Goal: Navigation & Orientation: Find specific page/section

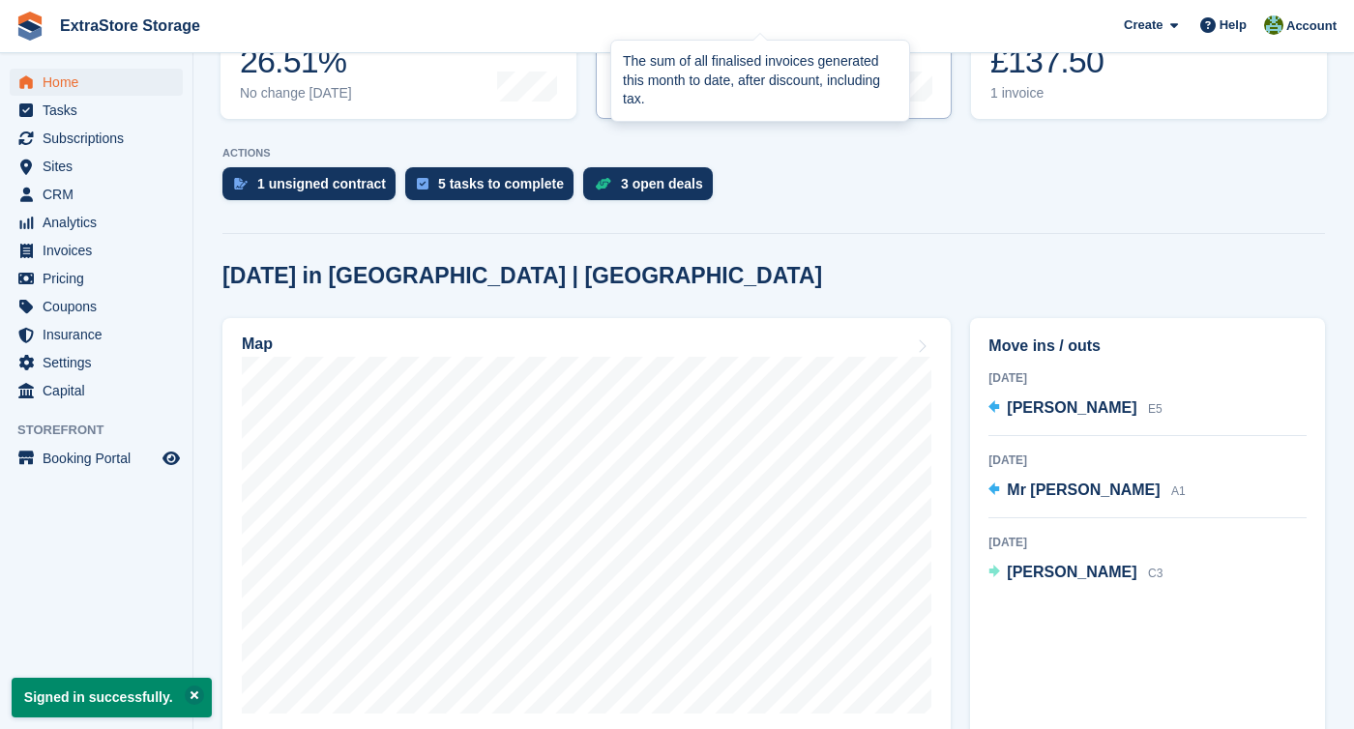
scroll to position [450, 0]
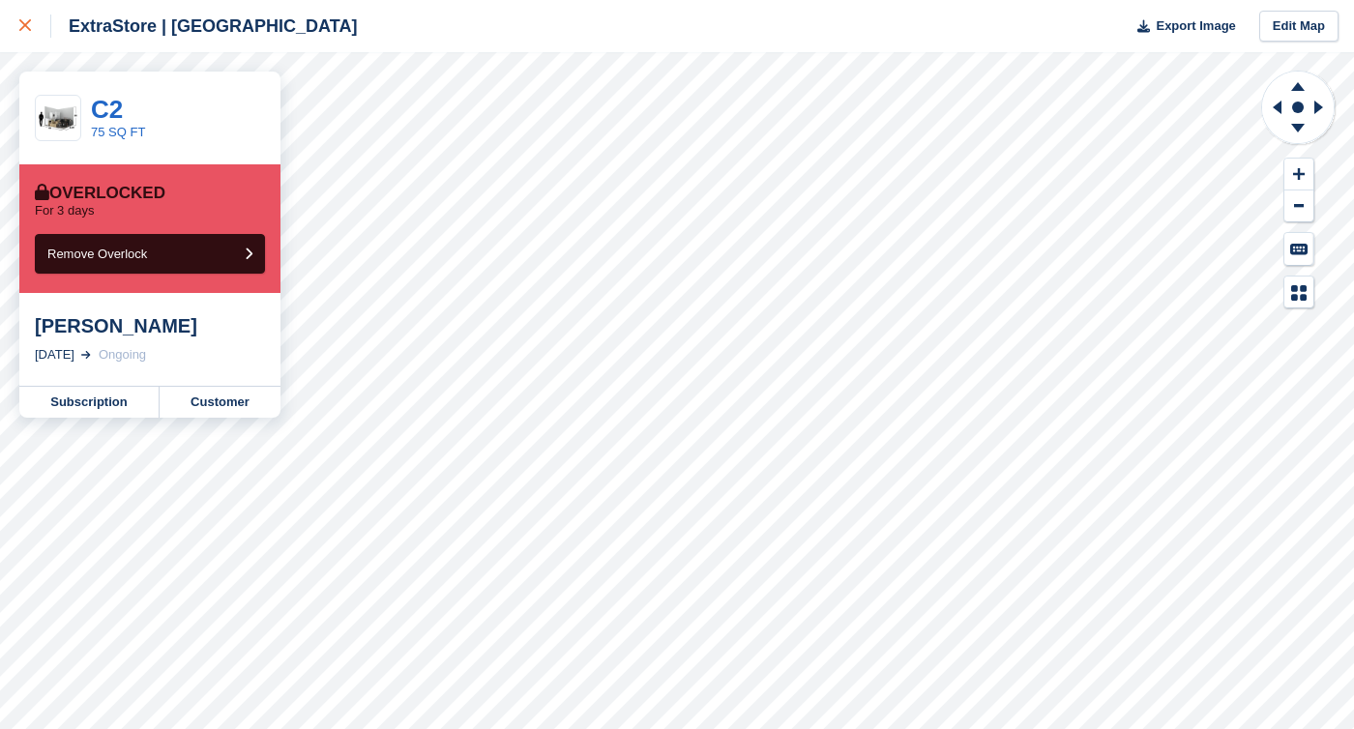
click at [30, 24] on icon at bounding box center [25, 25] width 12 height 12
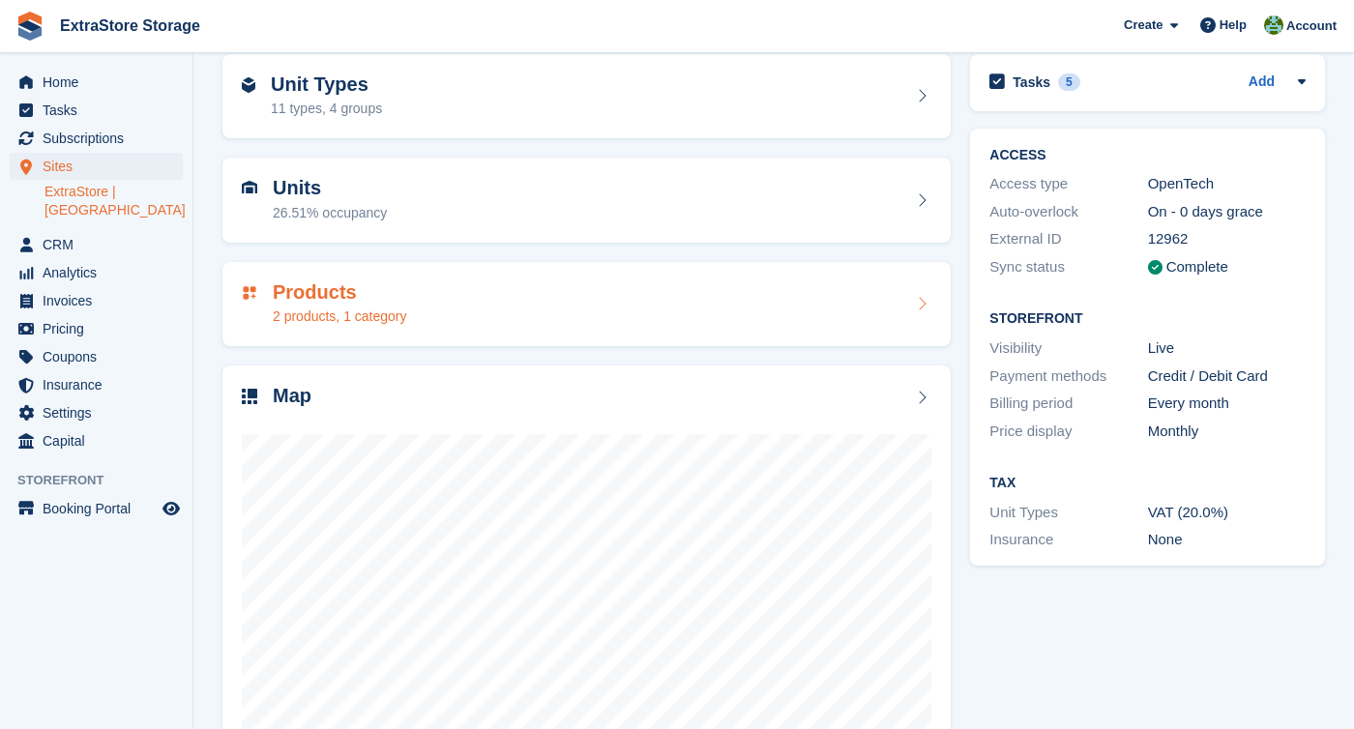
scroll to position [200, 0]
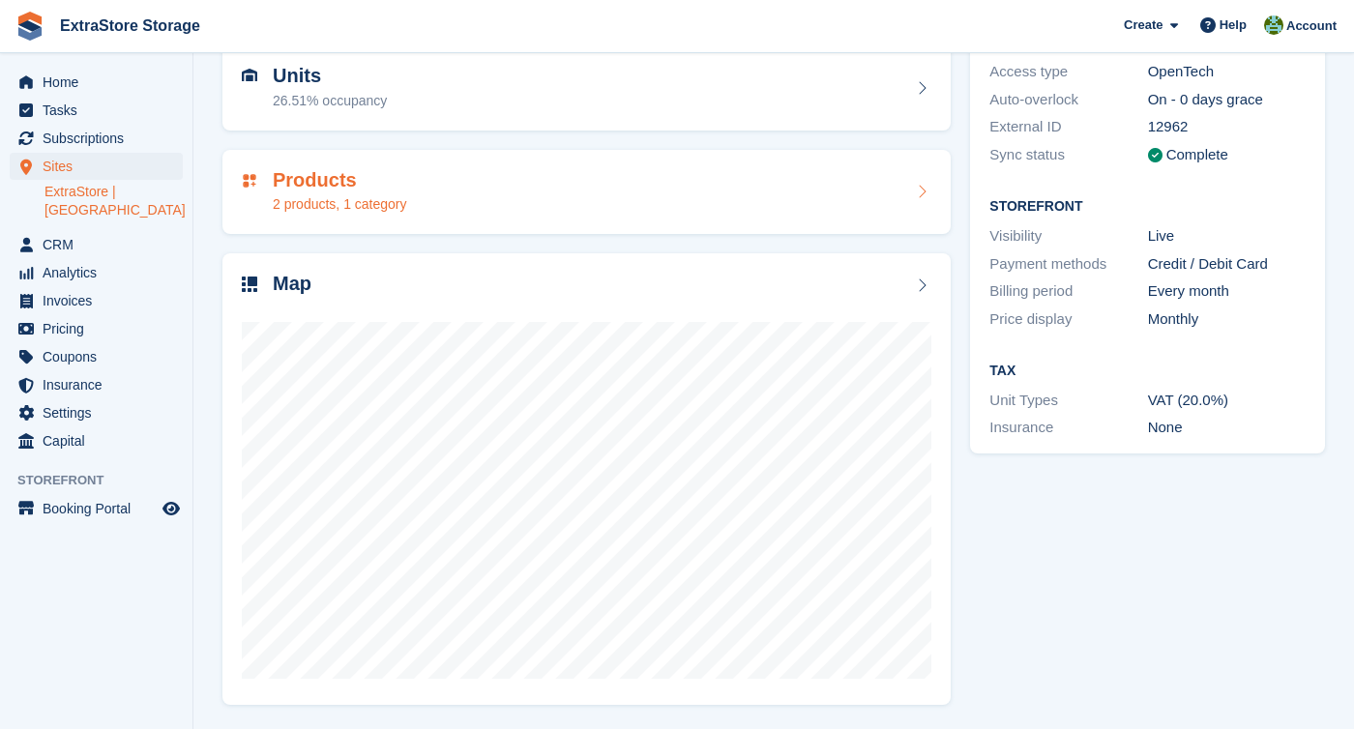
click at [920, 191] on icon at bounding box center [921, 191] width 19 height 15
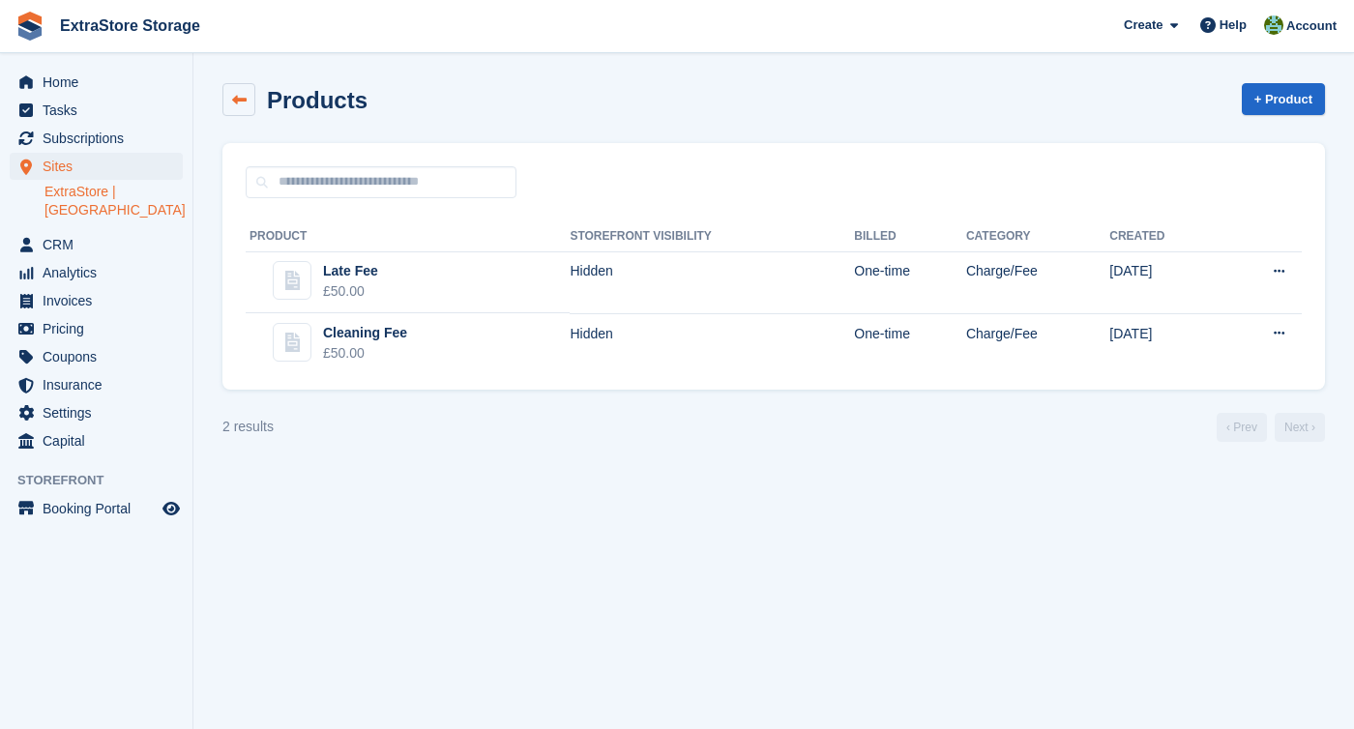
click at [240, 90] on link at bounding box center [238, 99] width 33 height 33
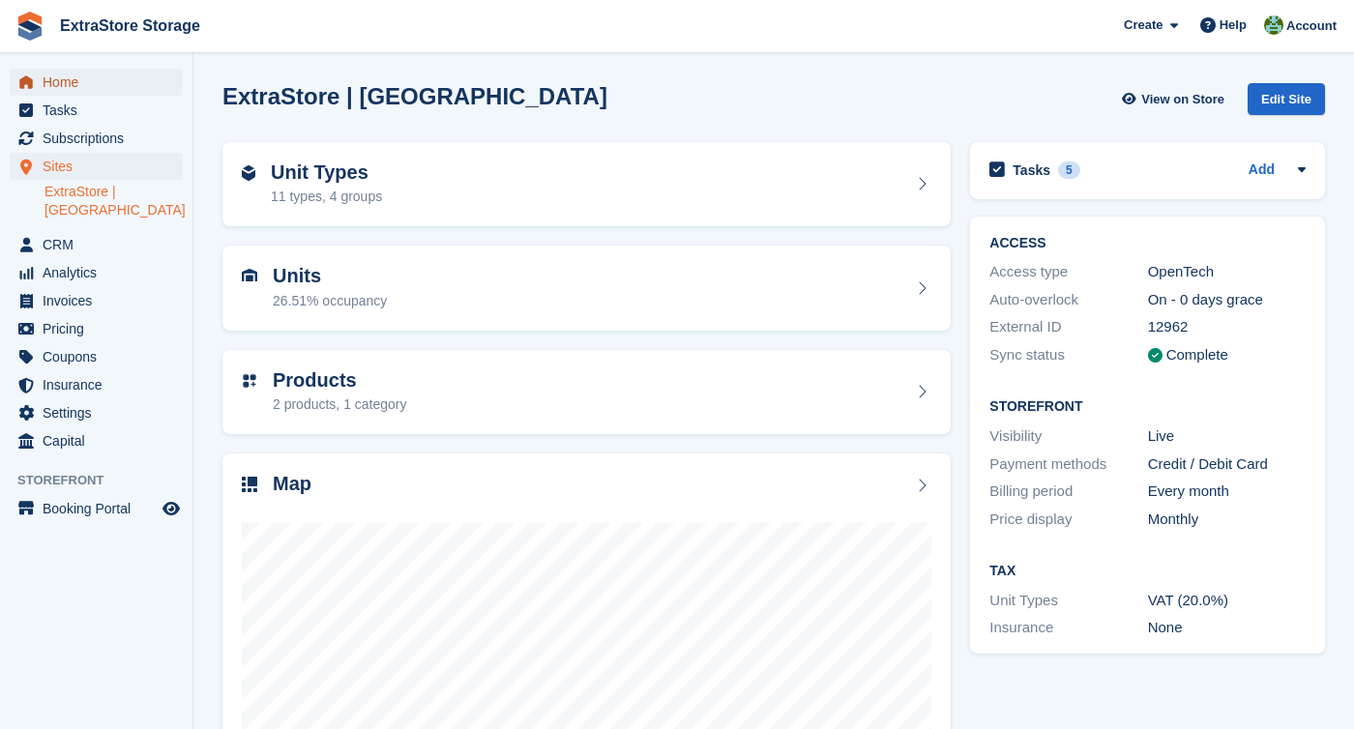
click at [83, 73] on span "Home" at bounding box center [101, 82] width 116 height 27
